Goal: Obtain resource: Obtain resource

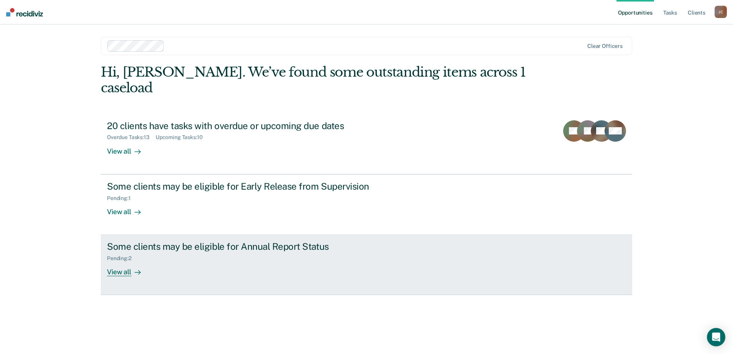
click at [303, 241] on div "Some clients may be eligible for Annual Report Status" at bounding box center [241, 246] width 269 height 11
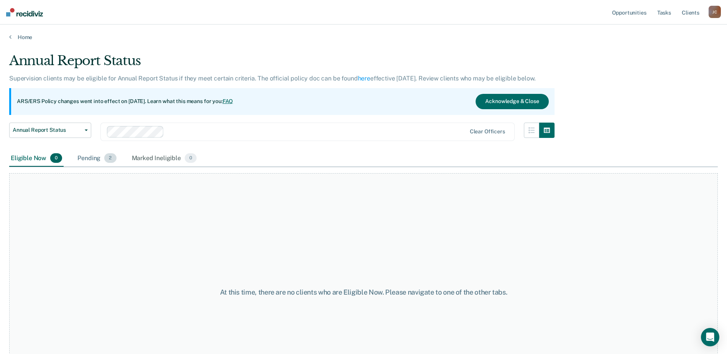
click at [87, 158] on div "Pending 2" at bounding box center [97, 158] width 42 height 17
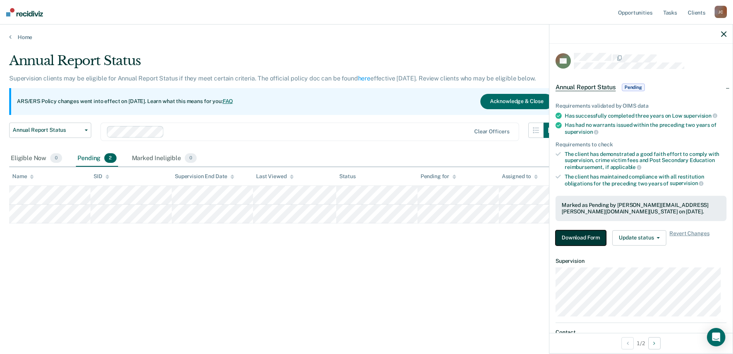
click at [573, 235] on button "Download Form" at bounding box center [580, 237] width 51 height 15
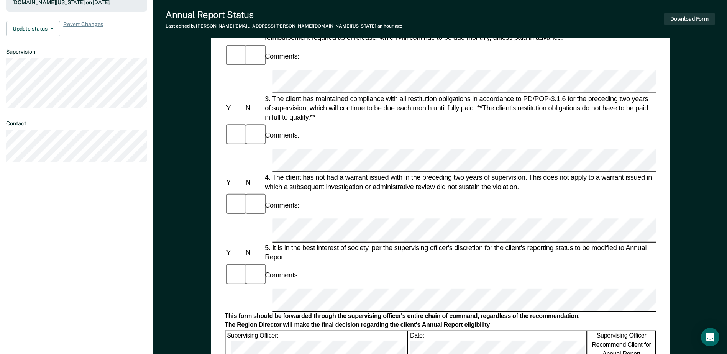
scroll to position [230, 0]
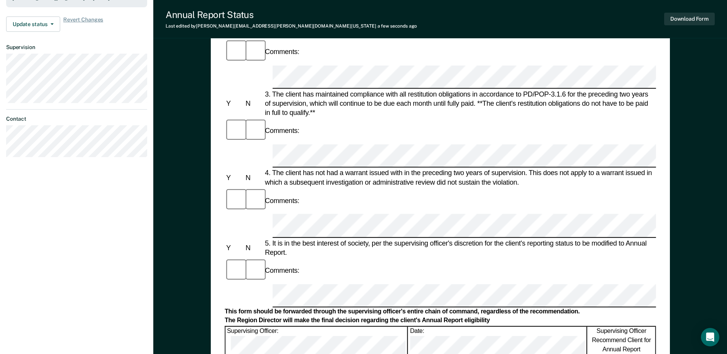
click at [282, 141] on form "Annual Reporting Checklist, Recommendation, and Determination Form Clients who …" at bounding box center [440, 285] width 431 height 874
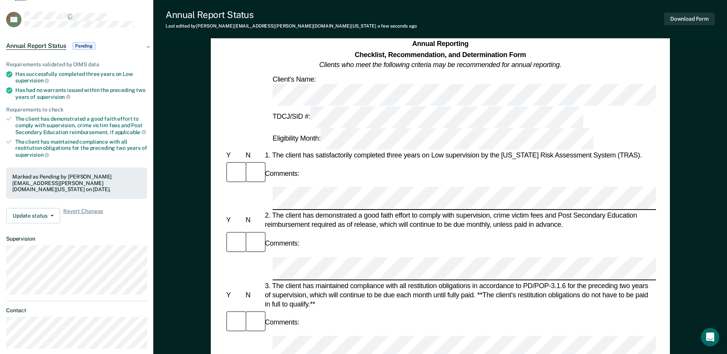
scroll to position [77, 0]
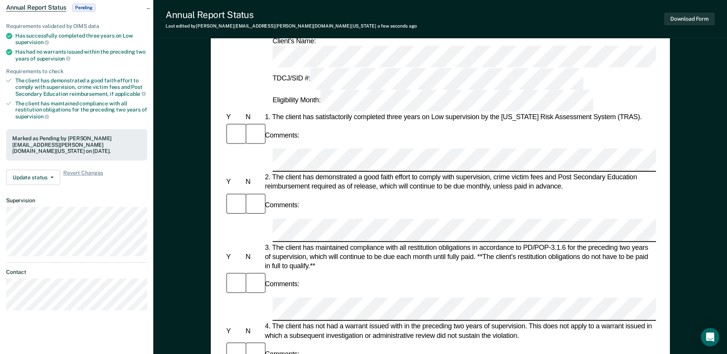
click at [305, 192] on div "Comments:" at bounding box center [440, 205] width 431 height 26
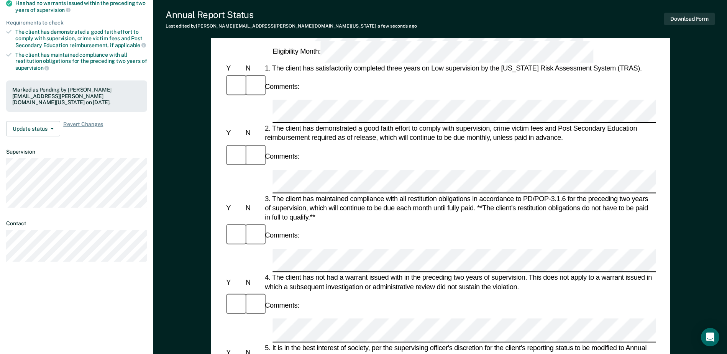
scroll to position [38, 0]
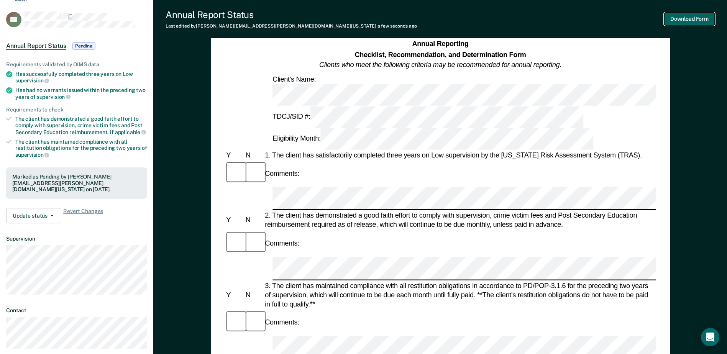
click at [689, 18] on button "Download Form" at bounding box center [689, 19] width 51 height 13
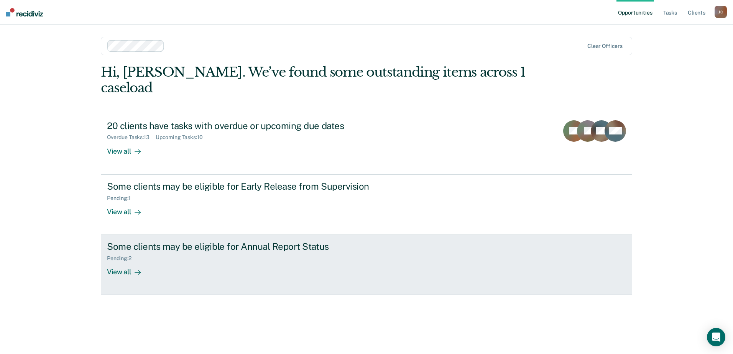
click at [208, 261] on link "Some clients may be eligible for Annual Report Status Pending : 2 View all" at bounding box center [366, 265] width 531 height 60
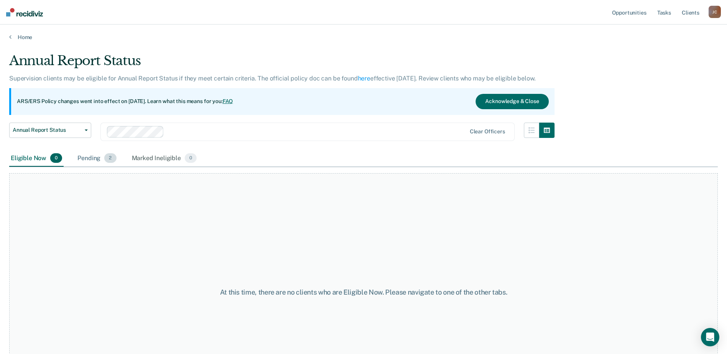
click at [94, 162] on div "Pending 2" at bounding box center [97, 158] width 42 height 17
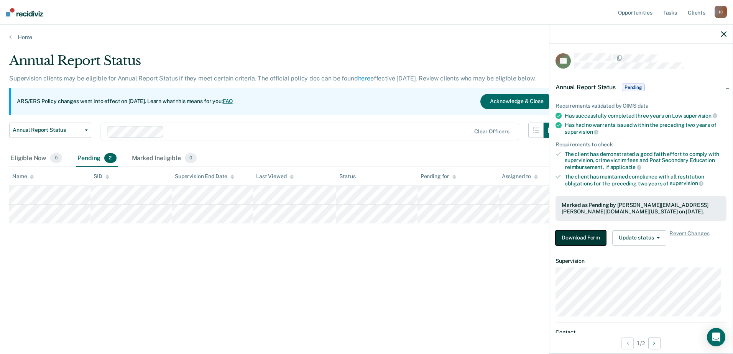
click at [579, 237] on button "Download Form" at bounding box center [580, 237] width 51 height 15
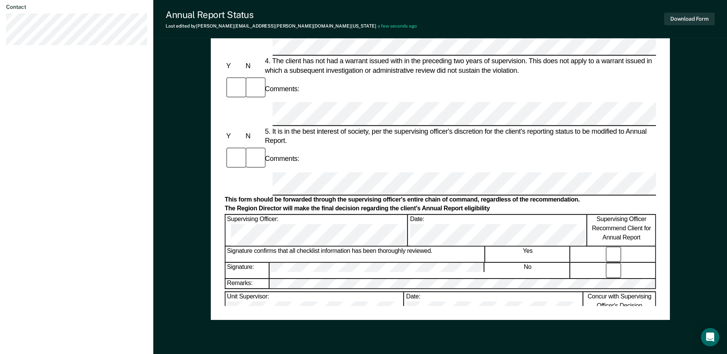
scroll to position [367, 0]
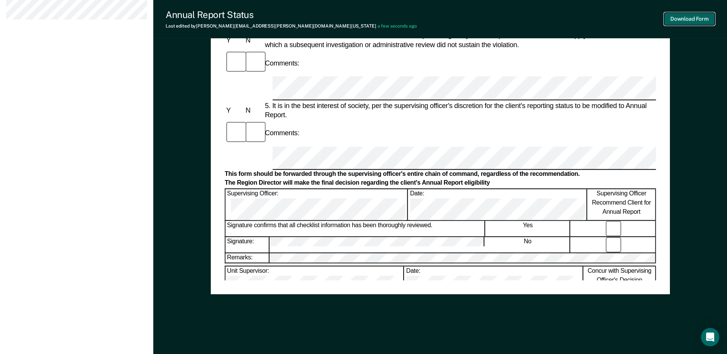
click at [675, 25] on button "Download Form" at bounding box center [689, 19] width 51 height 13
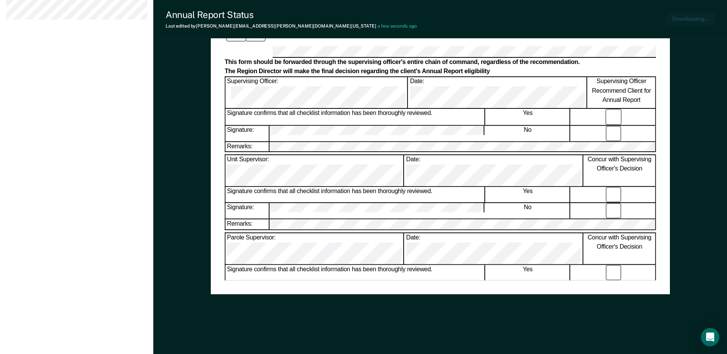
scroll to position [0, 0]
